Goal: Transaction & Acquisition: Purchase product/service

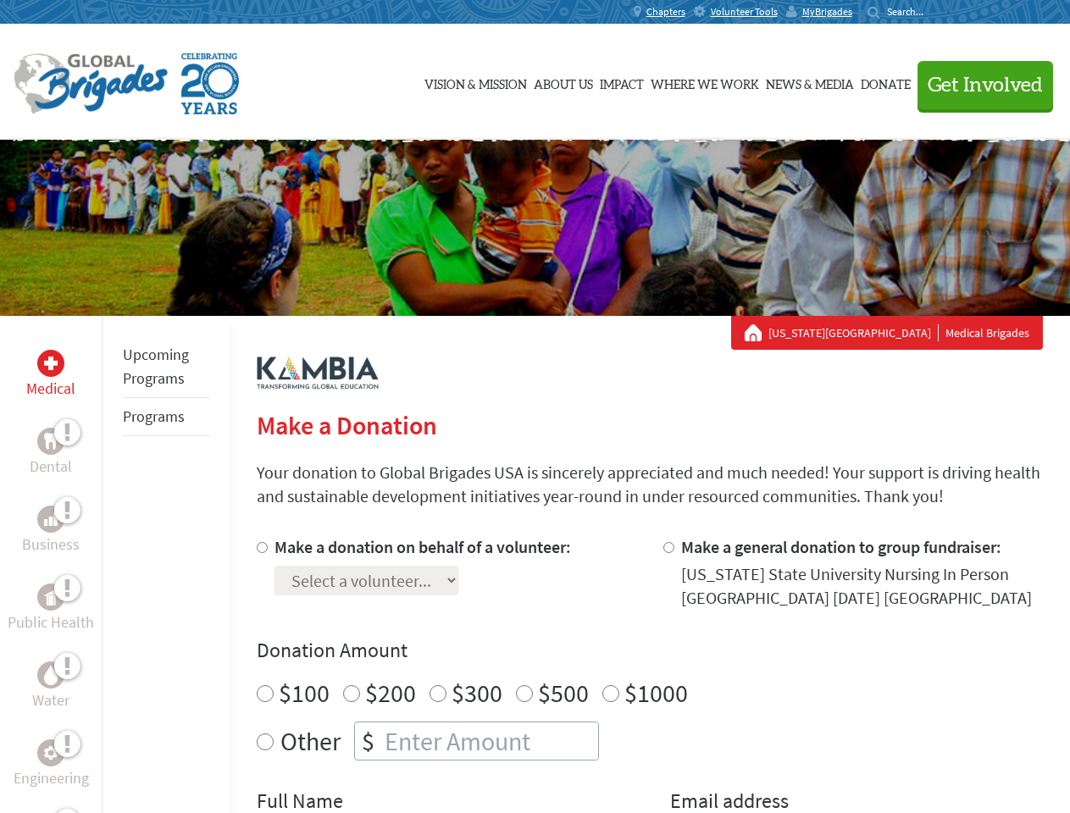
click at [935, 12] on div "Search for:" at bounding box center [901, 12] width 68 height 14
click at [977, 85] on span "Get Involved" at bounding box center [984, 85] width 115 height 20
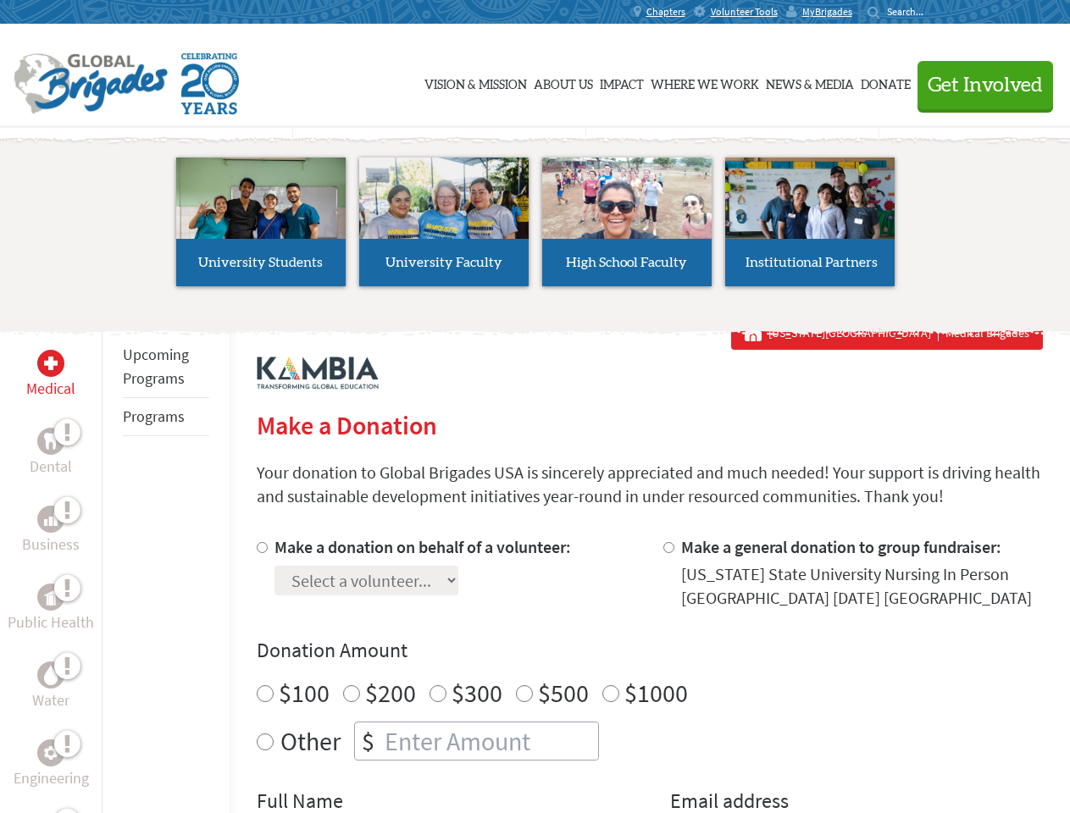
click at [535, 228] on li "High School Faculty" at bounding box center [626, 222] width 183 height 156
click at [113, 564] on div "Upcoming Programs Programs" at bounding box center [166, 722] width 128 height 813
click at [649, 674] on div "Donation Amount $100 $200 $300 $500 $1000 Other $" at bounding box center [650, 699] width 786 height 124
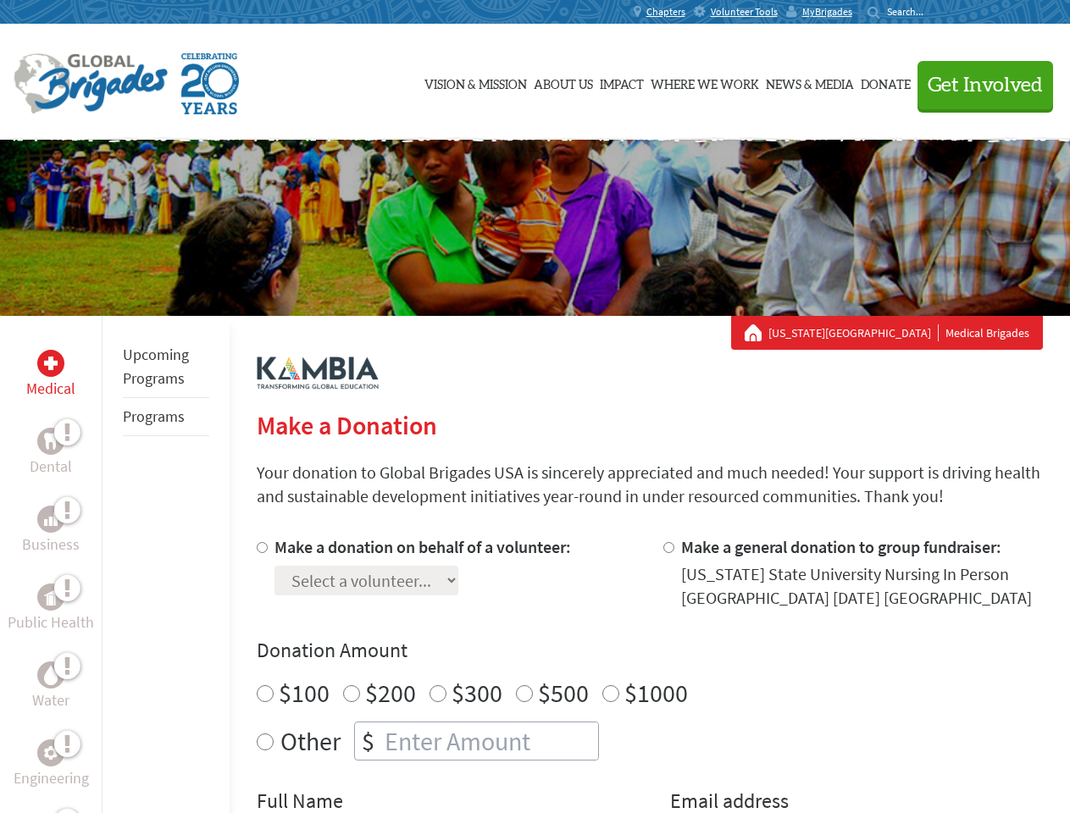
click at [260, 547] on input "Make a donation on behalf of a volunteer:" at bounding box center [262, 547] width 11 height 11
radio input "true"
click at [667, 547] on input "Make a general donation to group fundraiser:" at bounding box center [668, 547] width 11 height 11
radio input "true"
